Goal: Task Accomplishment & Management: Manage account settings

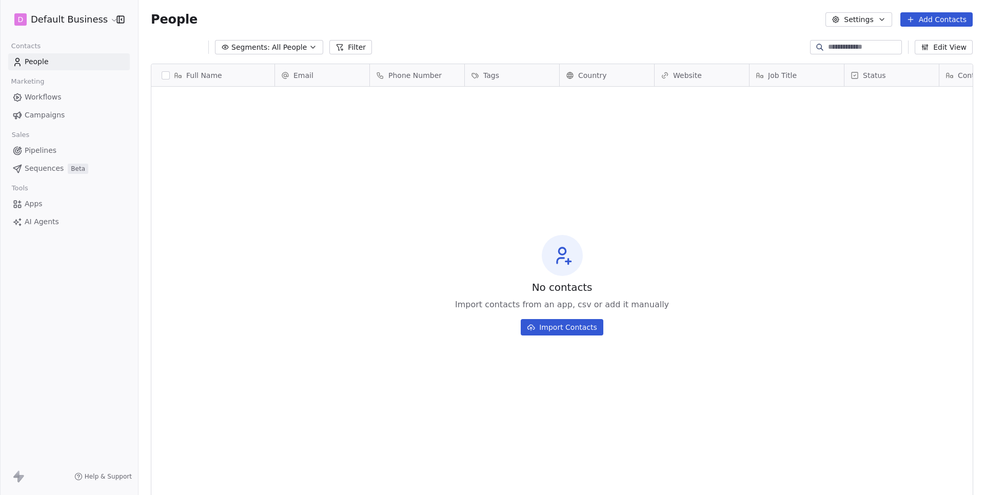
scroll to position [436, 846]
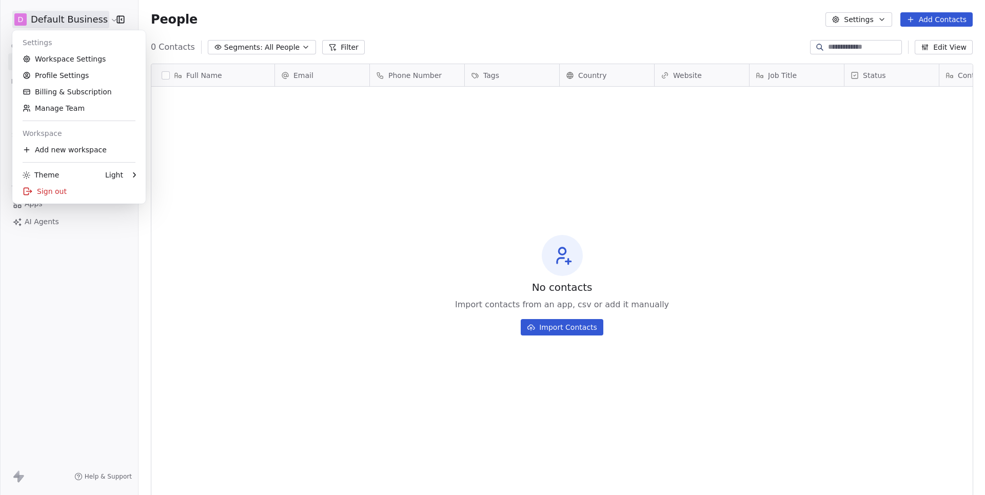
click at [64, 24] on html "D Default Business Contacts People Marketing Workflows Campaigns Sales Pipeline…" at bounding box center [492, 247] width 985 height 495
click at [60, 60] on link "Workspace Settings" at bounding box center [78, 59] width 125 height 16
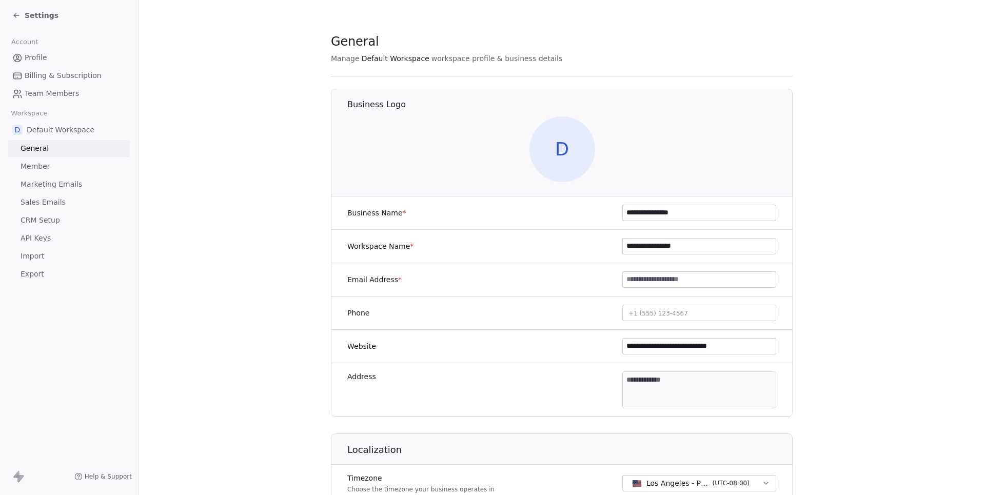
click at [60, 183] on span "Marketing Emails" at bounding box center [52, 184] width 62 height 11
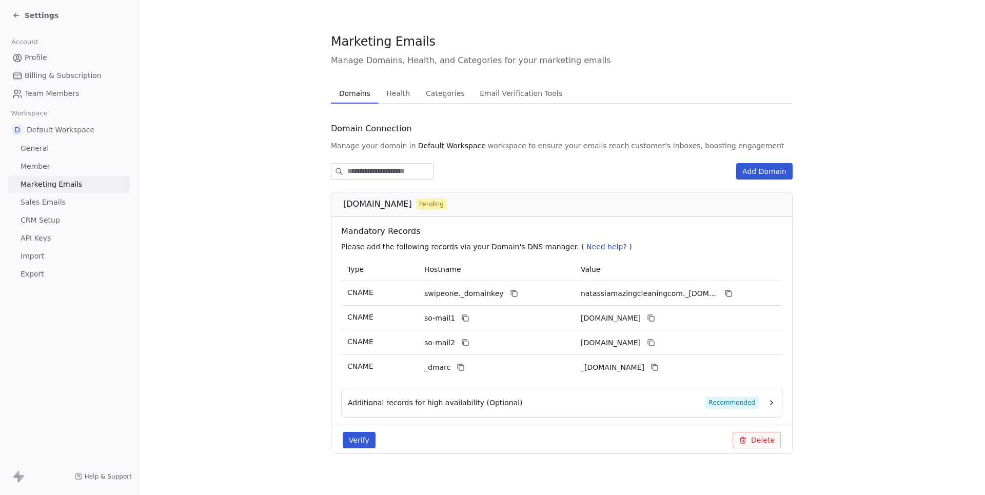
click at [360, 433] on button "Verify" at bounding box center [359, 440] width 33 height 16
click at [49, 200] on span "Sales Emails" at bounding box center [43, 202] width 45 height 11
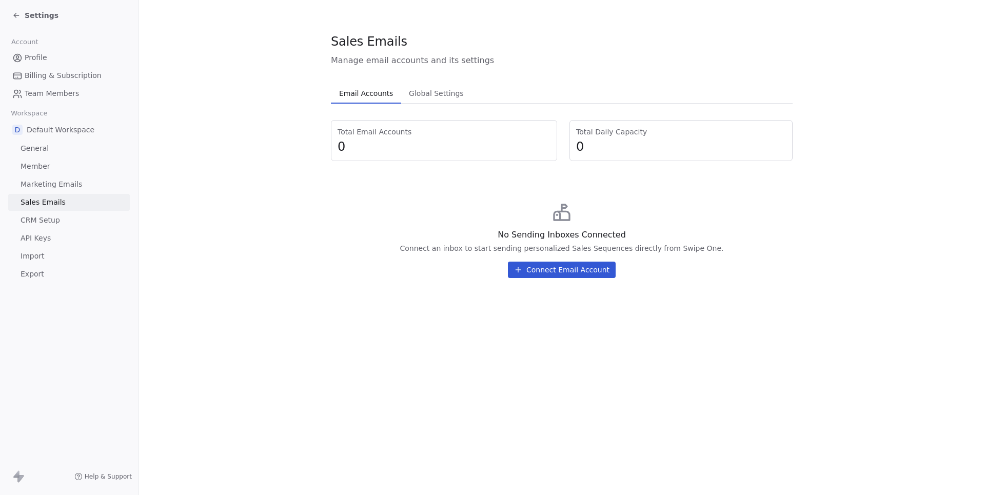
click at [93, 181] on link "Marketing Emails" at bounding box center [69, 184] width 122 height 17
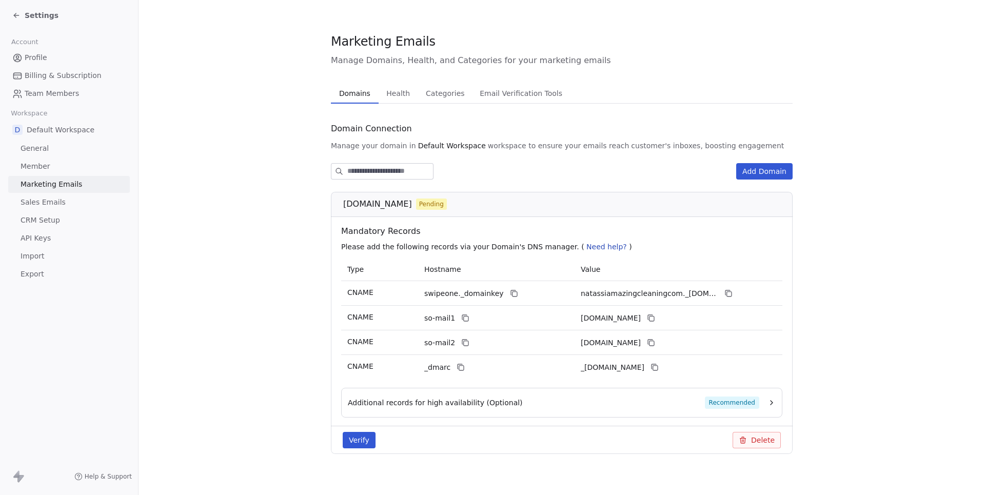
click at [402, 206] on span "natassiamazingcleaning.com" at bounding box center [377, 204] width 69 height 12
click at [510, 294] on icon at bounding box center [514, 293] width 8 height 8
click at [412, 202] on span "natassiamazingcleaning.com" at bounding box center [377, 204] width 69 height 12
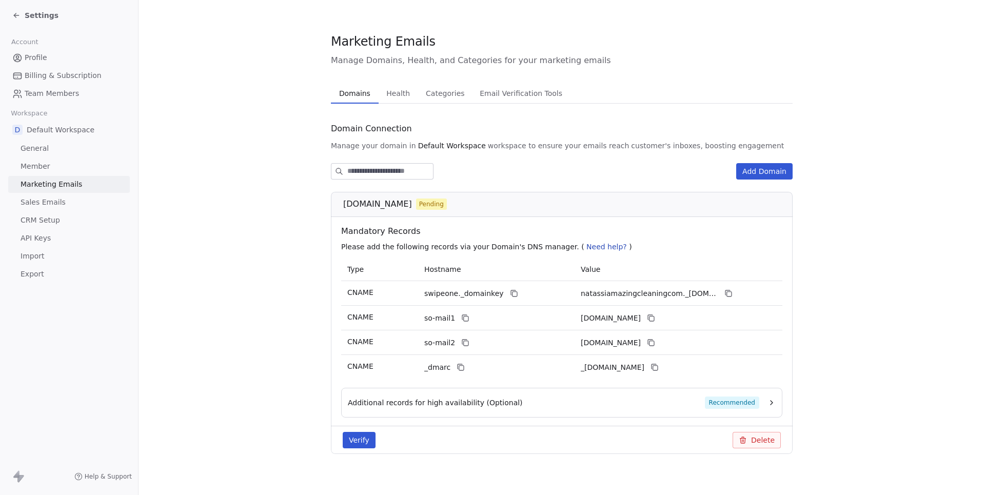
click at [412, 202] on span "natassiamazingcleaning.com" at bounding box center [377, 204] width 69 height 12
click at [728, 296] on icon at bounding box center [728, 293] width 8 height 8
click at [461, 317] on icon at bounding box center [465, 318] width 8 height 8
click at [655, 317] on icon at bounding box center [651, 318] width 8 height 8
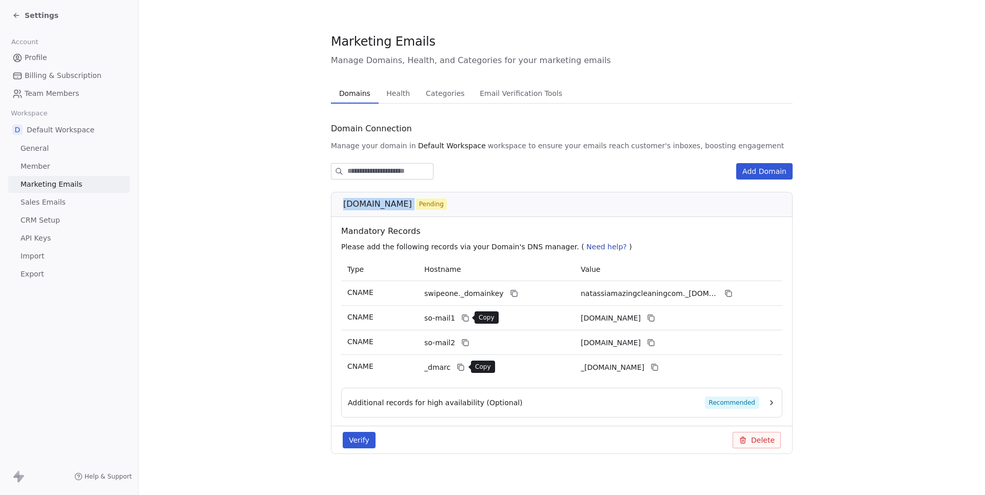
click at [463, 370] on icon at bounding box center [461, 367] width 8 height 8
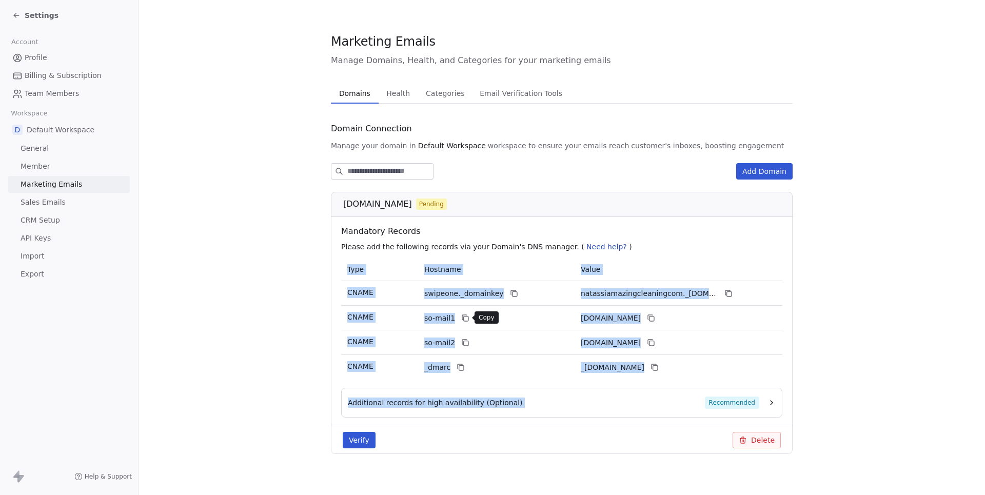
drag, startPoint x: 346, startPoint y: 272, endPoint x: 701, endPoint y: 381, distance: 371.3
click at [701, 381] on div "natassiamazingcleaning.com Pending Mandatory Records Please add the following r…" at bounding box center [562, 323] width 462 height 262
copy div "Type Hostname Value CNAME swipeone._domainkey natassiamazingcleaningcom._domain…"
click at [62, 199] on span "Sales Emails" at bounding box center [43, 202] width 45 height 11
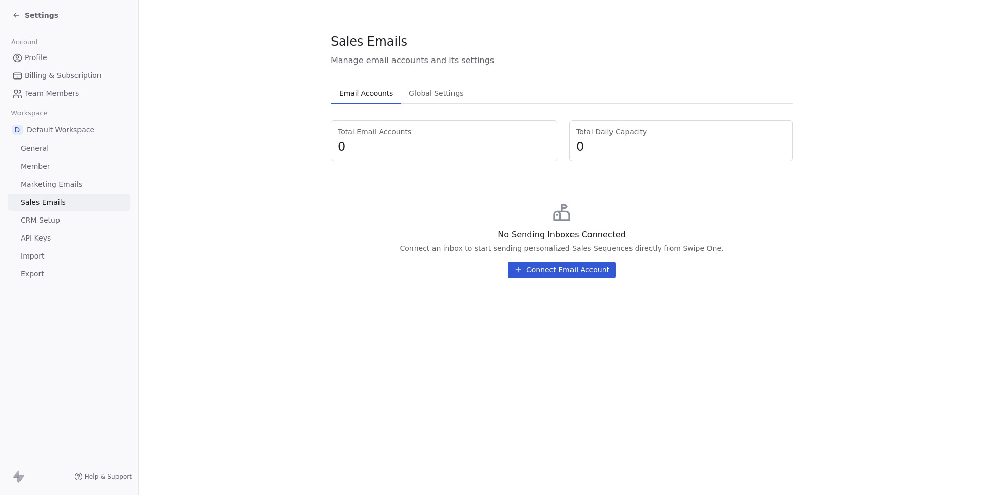
click at [36, 18] on span "Settings" at bounding box center [42, 15] width 34 height 10
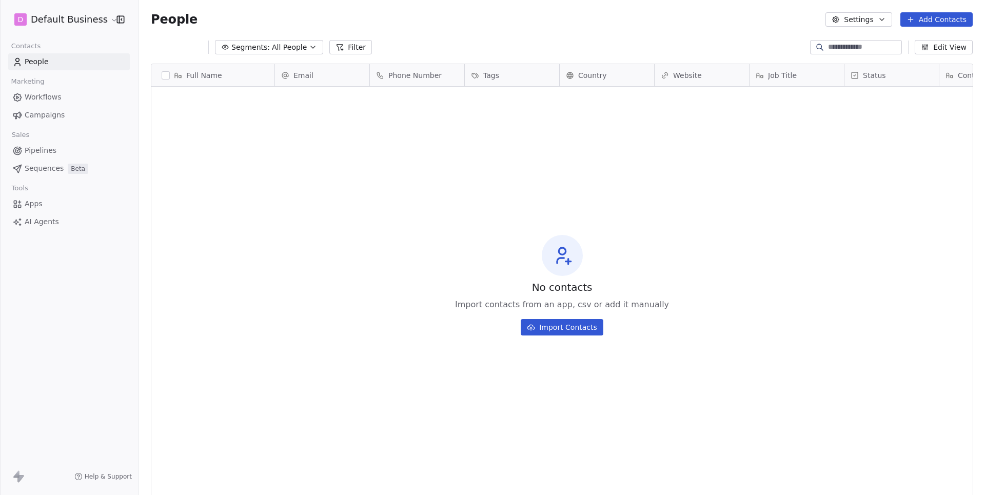
scroll to position [436, 846]
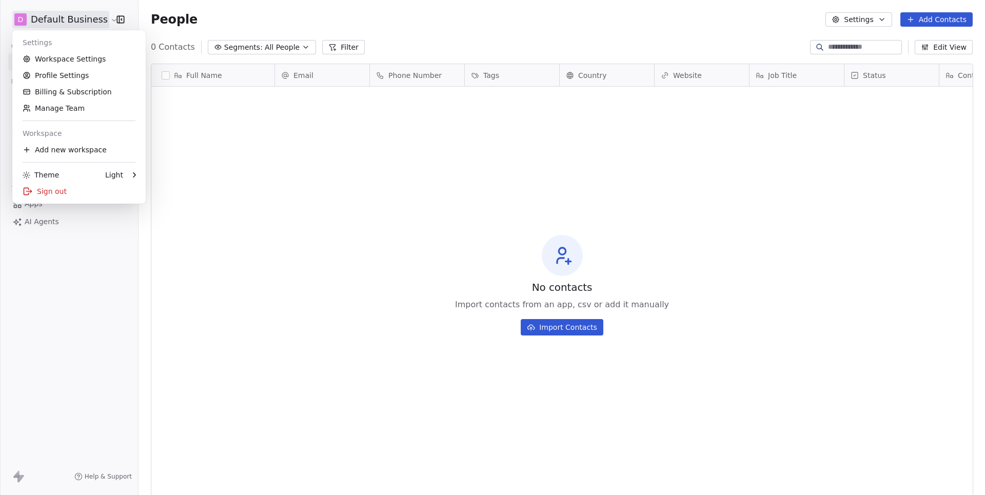
click at [78, 23] on html "D Default Business Contacts People Marketing Workflows Campaigns Sales Pipeline…" at bounding box center [492, 247] width 985 height 495
click at [68, 60] on link "Workspace Settings" at bounding box center [78, 59] width 125 height 16
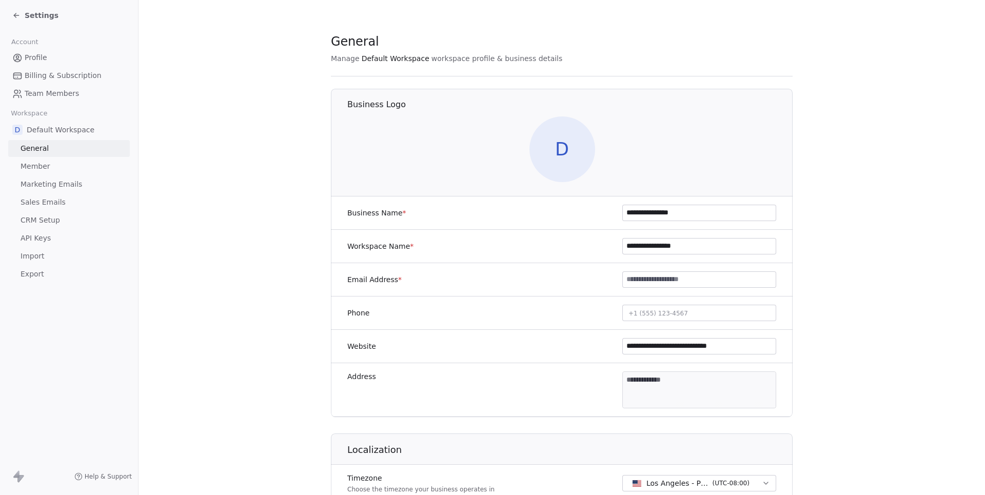
click at [52, 201] on span "Sales Emails" at bounding box center [43, 202] width 45 height 11
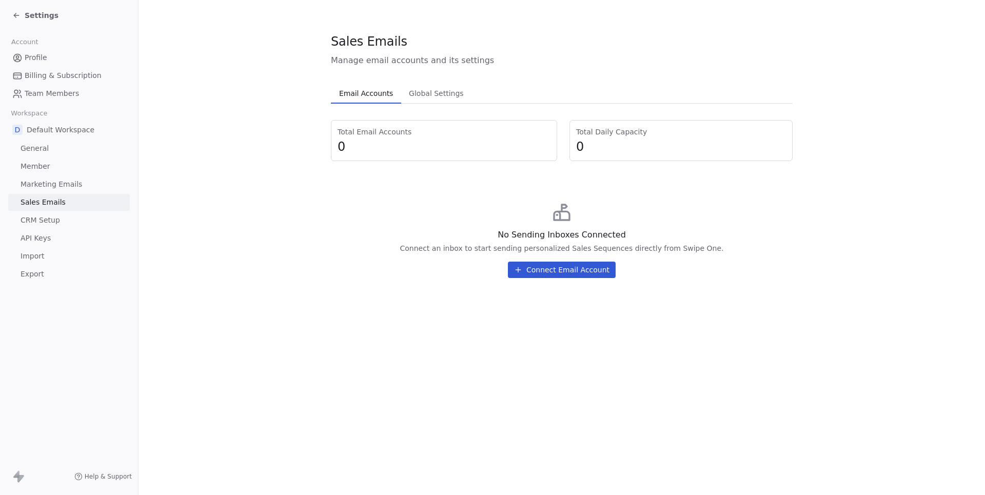
click at [45, 179] on span "Marketing Emails" at bounding box center [52, 184] width 62 height 11
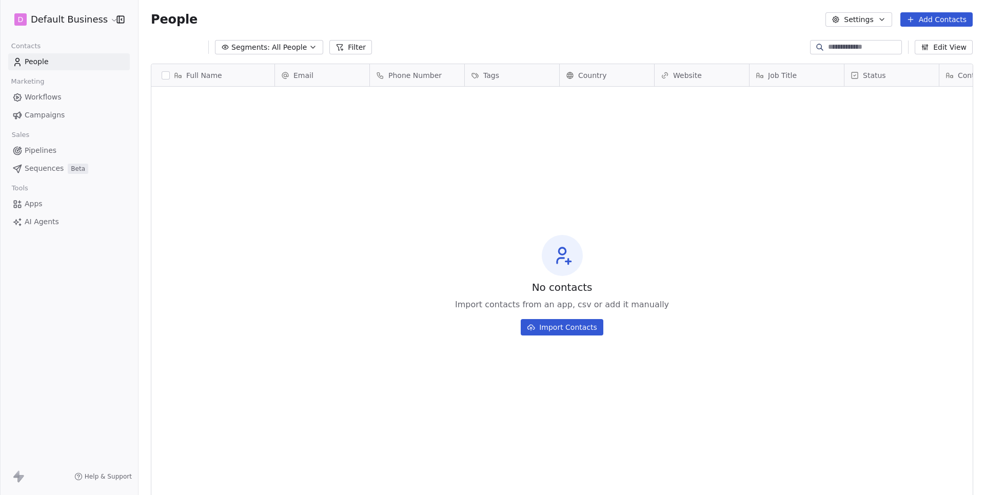
scroll to position [436, 846]
